Goal: Information Seeking & Learning: Learn about a topic

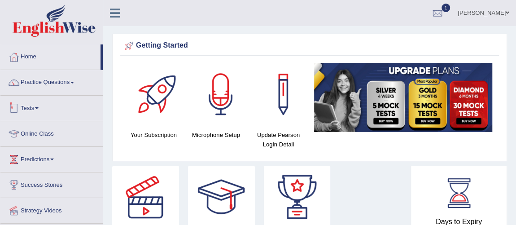
click at [60, 80] on link "Practice Questions" at bounding box center [51, 81] width 102 height 22
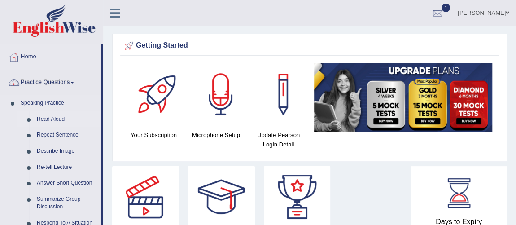
click at [57, 118] on link "Read Aloud" at bounding box center [67, 119] width 68 height 16
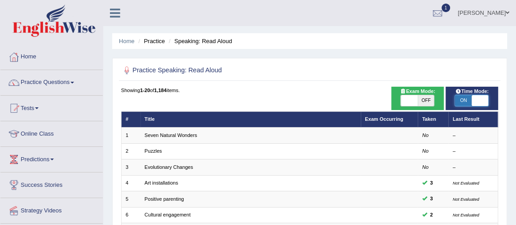
drag, startPoint x: 468, startPoint y: 98, endPoint x: 482, endPoint y: 100, distance: 14.5
click at [482, 100] on span at bounding box center [480, 100] width 17 height 11
checkbox input "true"
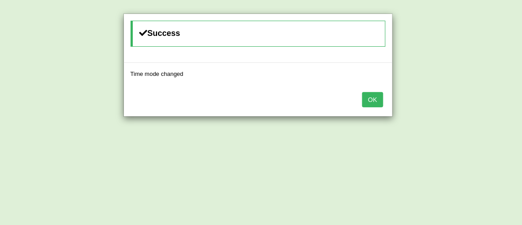
click at [380, 101] on button "OK" at bounding box center [372, 99] width 21 height 15
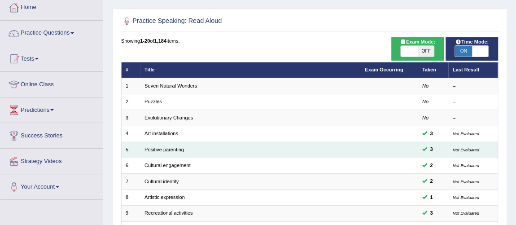
scroll to position [122, 0]
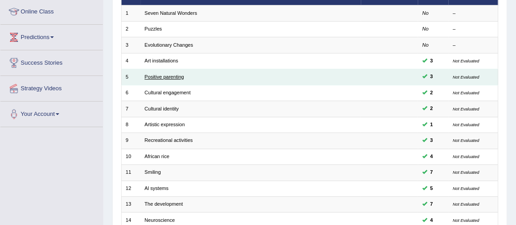
click at [173, 74] on link "Positive parenting" at bounding box center [163, 76] width 39 height 5
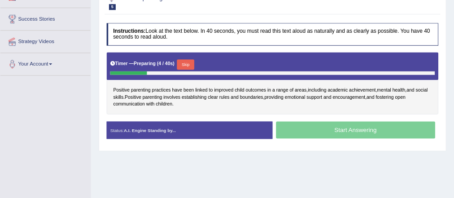
scroll to position [163, 0]
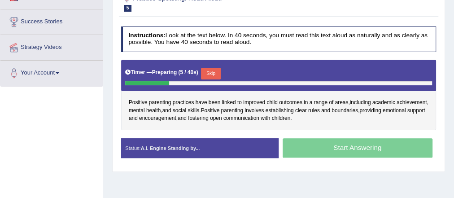
drag, startPoint x: 519, startPoint y: 0, endPoint x: 312, endPoint y: 123, distance: 240.4
click at [311, 123] on div "Positive parenting practices have been linked to improved child outcomes in a r…" at bounding box center [278, 95] width 315 height 70
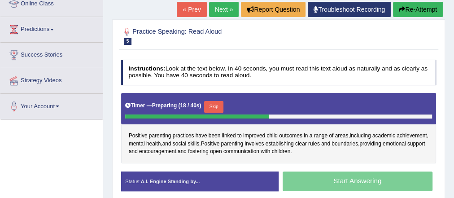
scroll to position [91, 0]
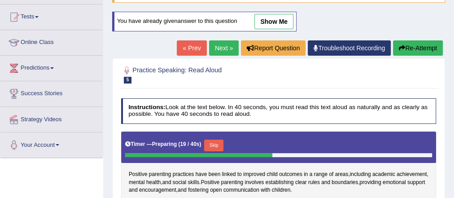
click at [428, 46] on button "Re-Attempt" at bounding box center [418, 47] width 50 height 15
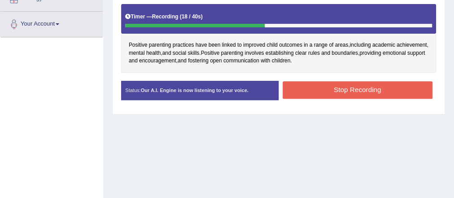
scroll to position [190, 0]
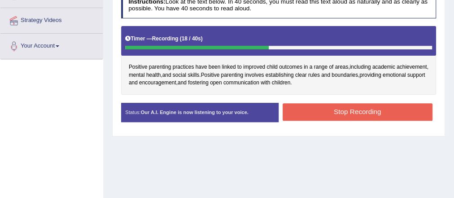
click at [345, 110] on button "Stop Recording" at bounding box center [358, 112] width 150 height 18
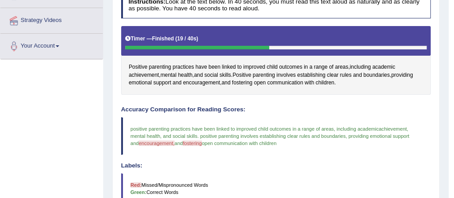
scroll to position [10, 0]
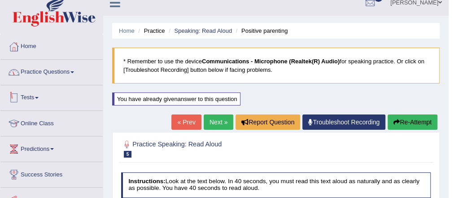
click at [36, 74] on link "Practice Questions" at bounding box center [51, 71] width 102 height 22
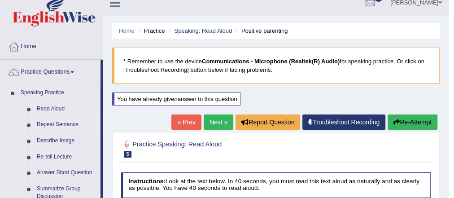
click at [48, 125] on link "Repeat Sentence" at bounding box center [67, 125] width 68 height 16
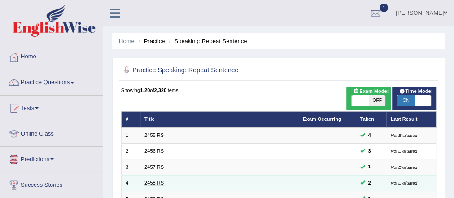
click at [152, 183] on link "2458 RS" at bounding box center [153, 182] width 19 height 5
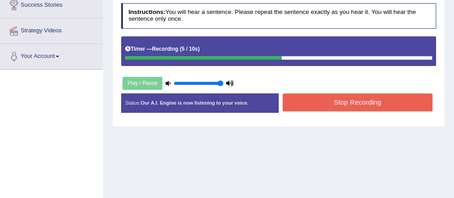
click at [350, 101] on button "Stop Recording" at bounding box center [358, 102] width 150 height 18
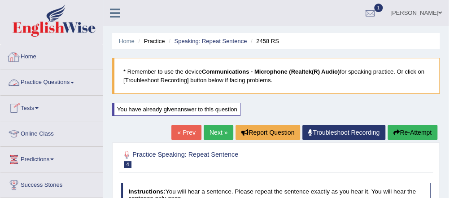
click at [53, 81] on link "Practice Questions" at bounding box center [51, 81] width 102 height 22
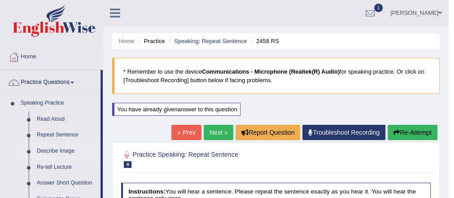
scroll to position [36, 0]
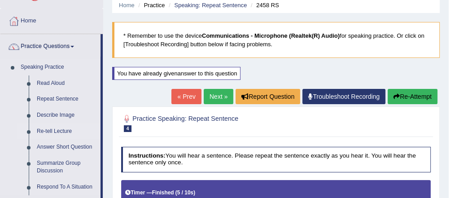
click at [59, 132] on link "Re-tell Lecture" at bounding box center [67, 131] width 68 height 16
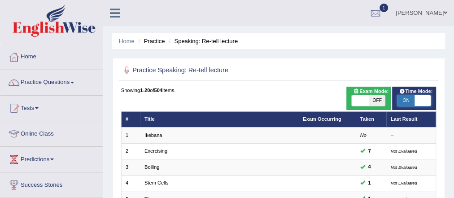
drag, startPoint x: 417, startPoint y: 100, endPoint x: 402, endPoint y: 100, distance: 15.7
click at [402, 100] on div "ON OFF" at bounding box center [423, 100] width 50 height 11
drag, startPoint x: 412, startPoint y: 95, endPoint x: 404, endPoint y: 97, distance: 7.4
click at [404, 97] on span "ON" at bounding box center [406, 100] width 17 height 11
checkbox input "false"
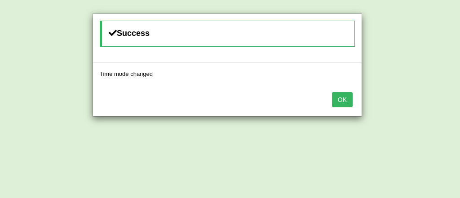
click at [346, 102] on button "OK" at bounding box center [342, 99] width 21 height 15
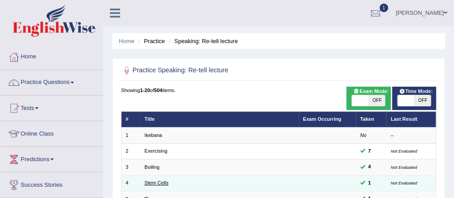
click at [158, 182] on link "Stem Cells" at bounding box center [156, 182] width 24 height 5
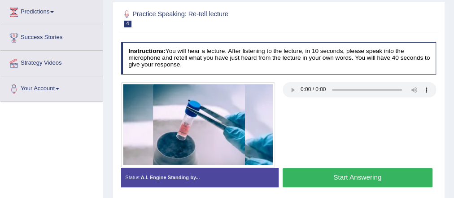
scroll to position [180, 0]
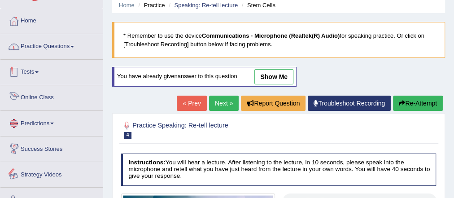
click at [62, 48] on link "Practice Questions" at bounding box center [51, 45] width 102 height 22
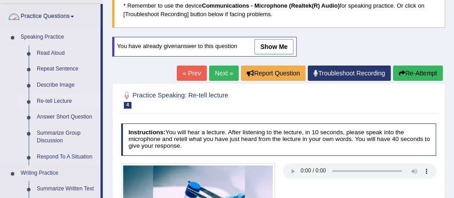
scroll to position [144, 0]
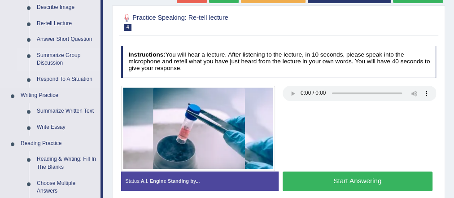
click at [63, 58] on link "Summarize Group Discussion" at bounding box center [67, 60] width 68 height 24
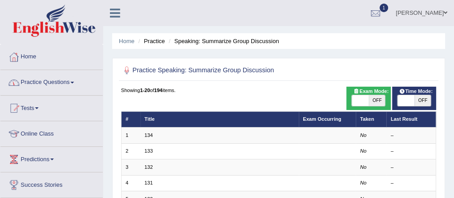
scroll to position [108, 0]
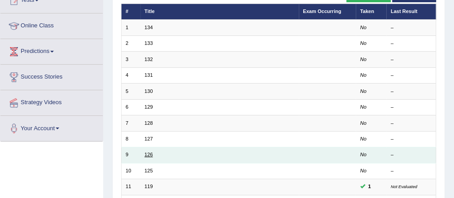
click at [150, 153] on link "126" at bounding box center [148, 154] width 8 height 5
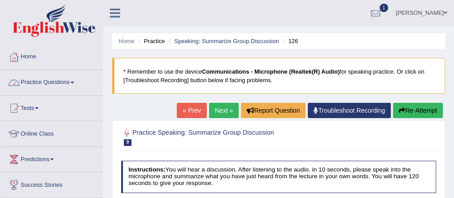
click at [65, 83] on link "Practice Questions" at bounding box center [51, 81] width 102 height 22
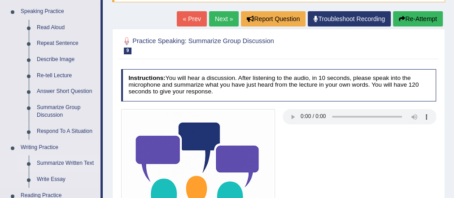
scroll to position [108, 0]
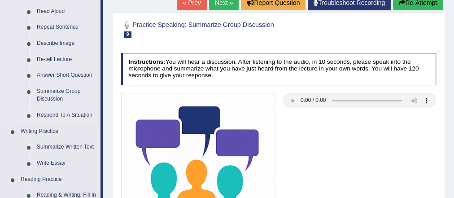
click at [72, 115] on link "Respond To A Situation" at bounding box center [67, 115] width 68 height 16
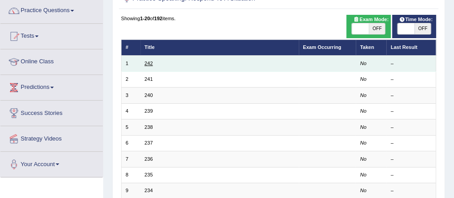
click at [149, 62] on link "242" at bounding box center [148, 63] width 8 height 5
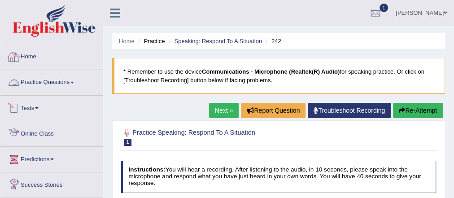
click at [52, 77] on link "Practice Questions" at bounding box center [51, 81] width 102 height 22
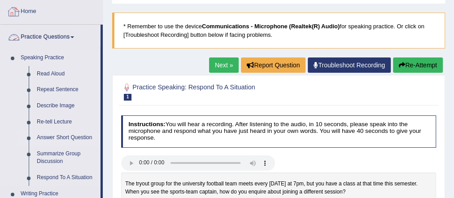
scroll to position [108, 0]
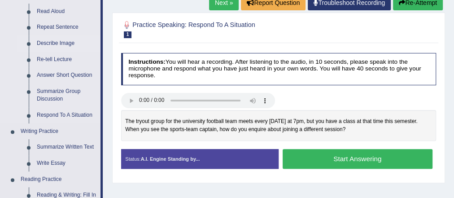
click at [55, 43] on link "Describe Image" at bounding box center [67, 43] width 68 height 16
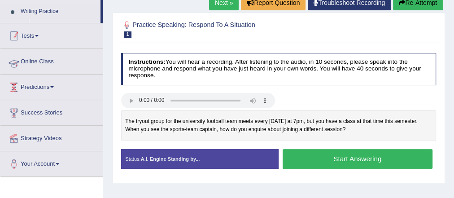
scroll to position [163, 0]
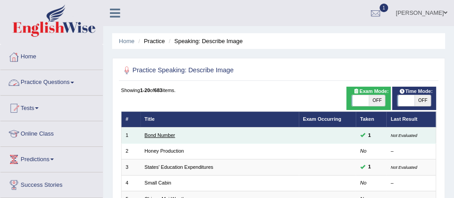
click at [169, 136] on link "Bond Number" at bounding box center [159, 134] width 31 height 5
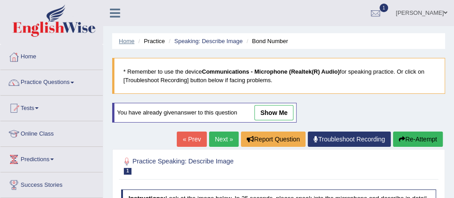
click at [127, 41] on link "Home" at bounding box center [127, 41] width 16 height 7
